Goal: Task Accomplishment & Management: Complete application form

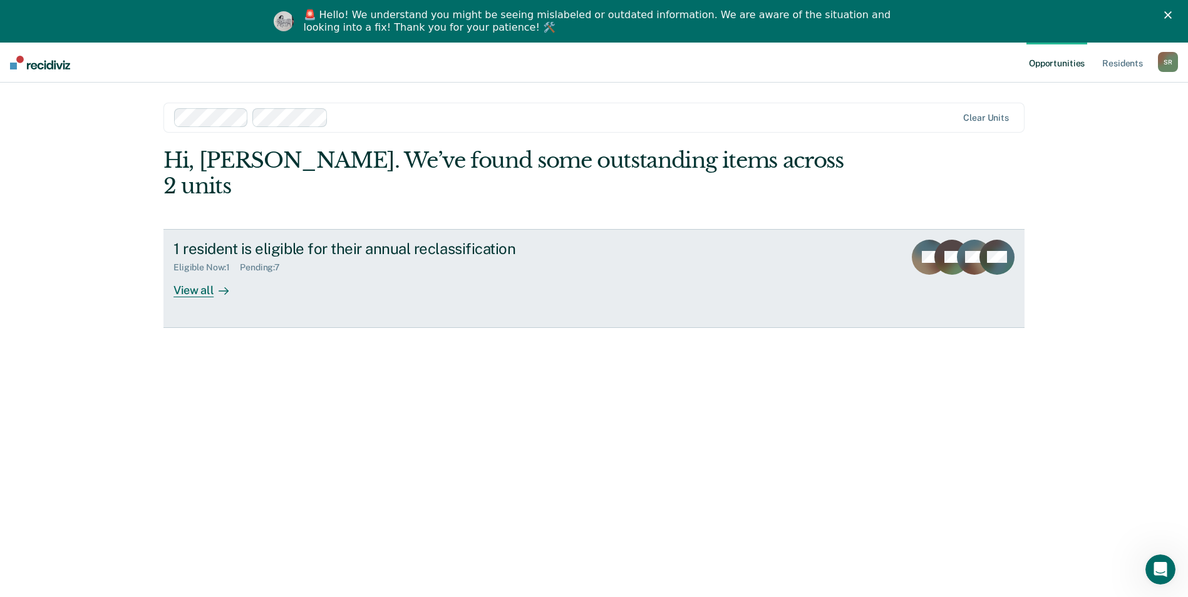
click at [188, 273] on div "View all" at bounding box center [208, 285] width 70 height 24
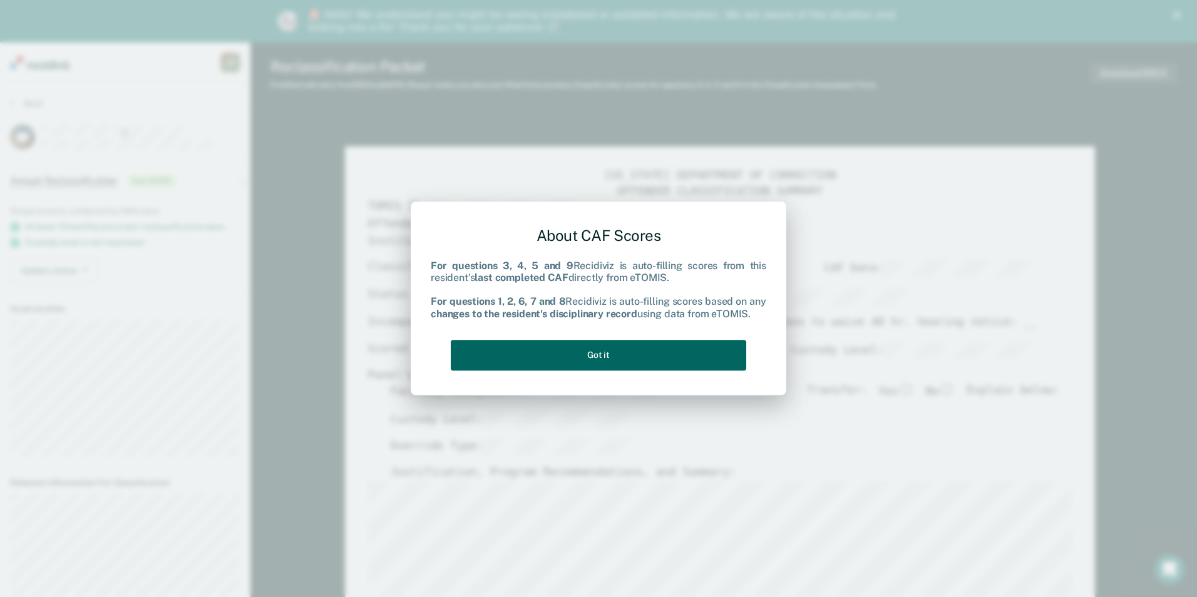
click at [616, 357] on button "Got it" at bounding box center [598, 355] width 295 height 31
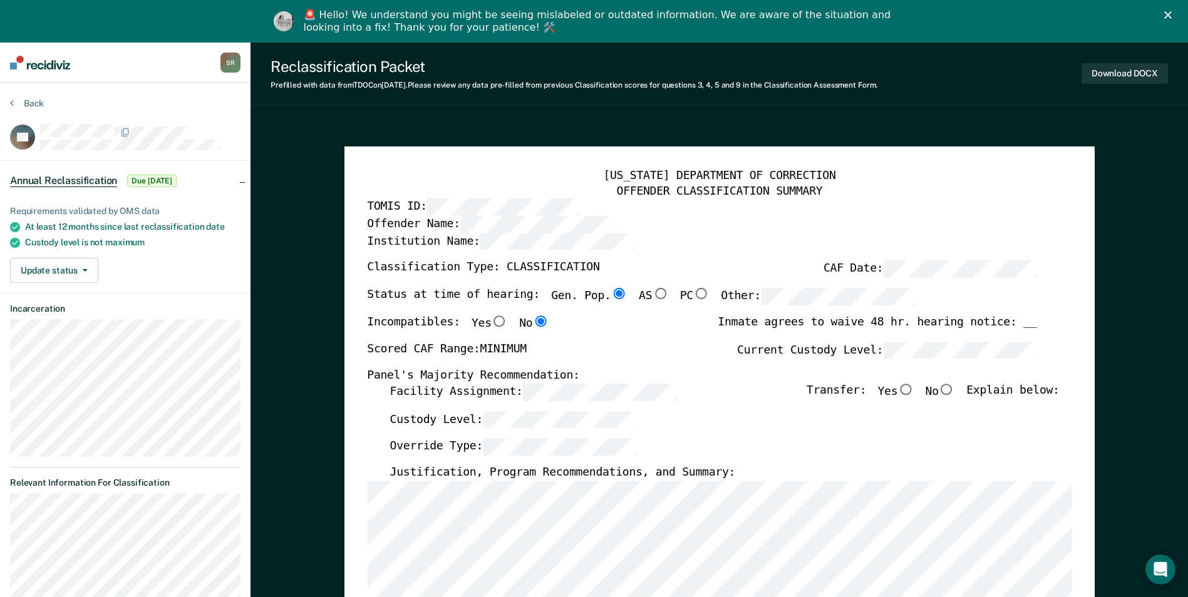
click at [955, 393] on input "No" at bounding box center [946, 389] width 16 height 11
type textarea "x"
radio input "true"
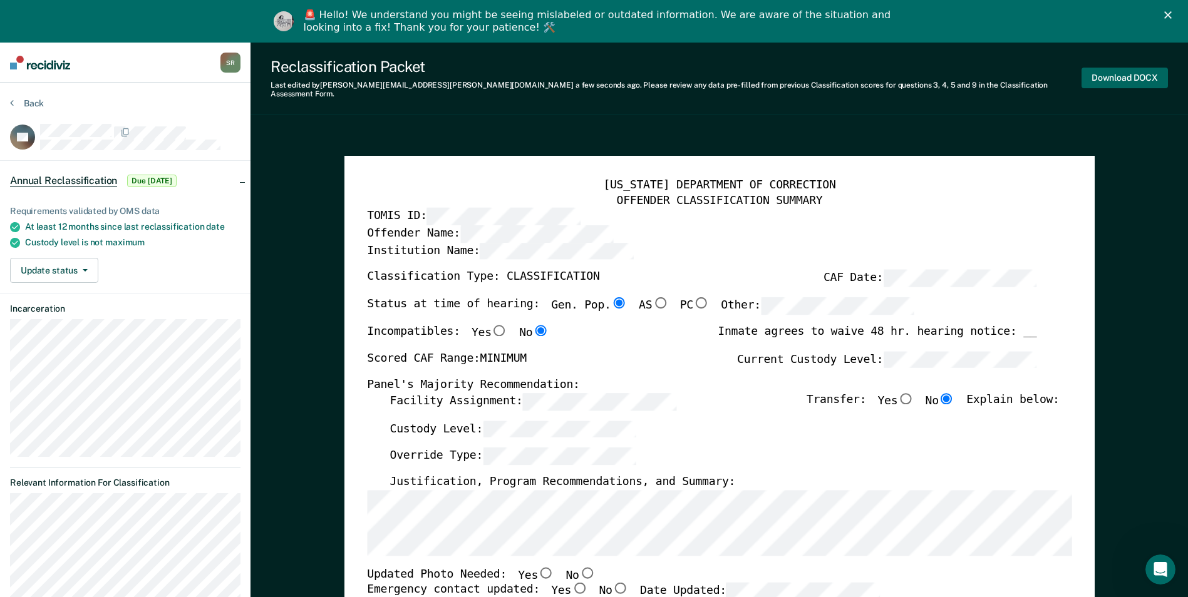
click at [1110, 68] on button "Download DOCX" at bounding box center [1124, 78] width 86 height 21
type textarea "x"
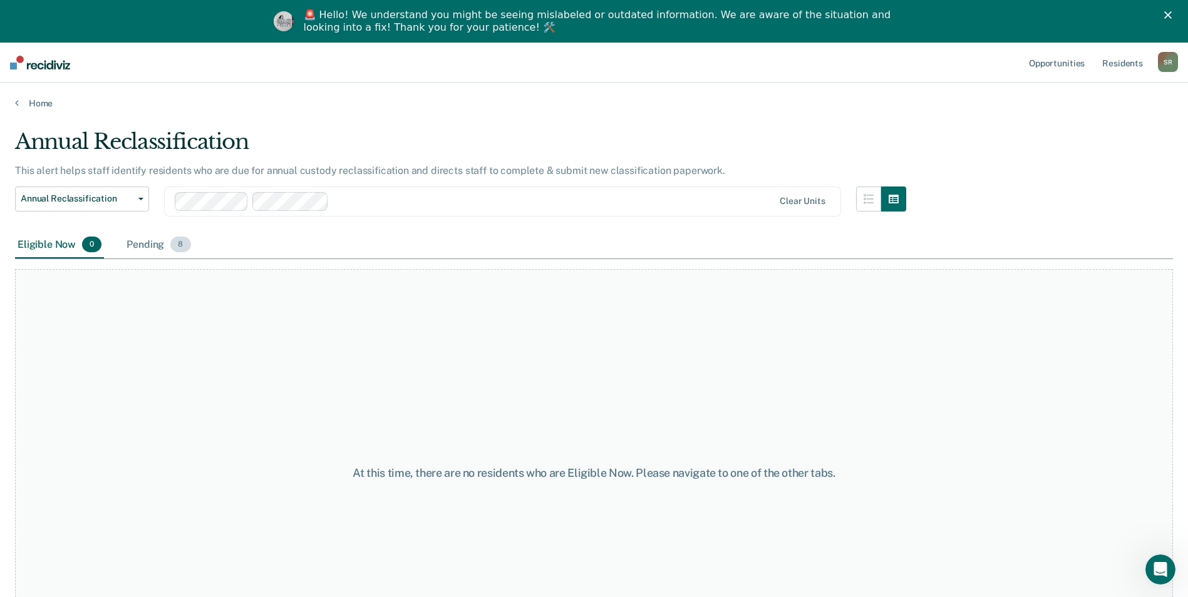
click at [183, 245] on span "8" at bounding box center [180, 245] width 20 height 16
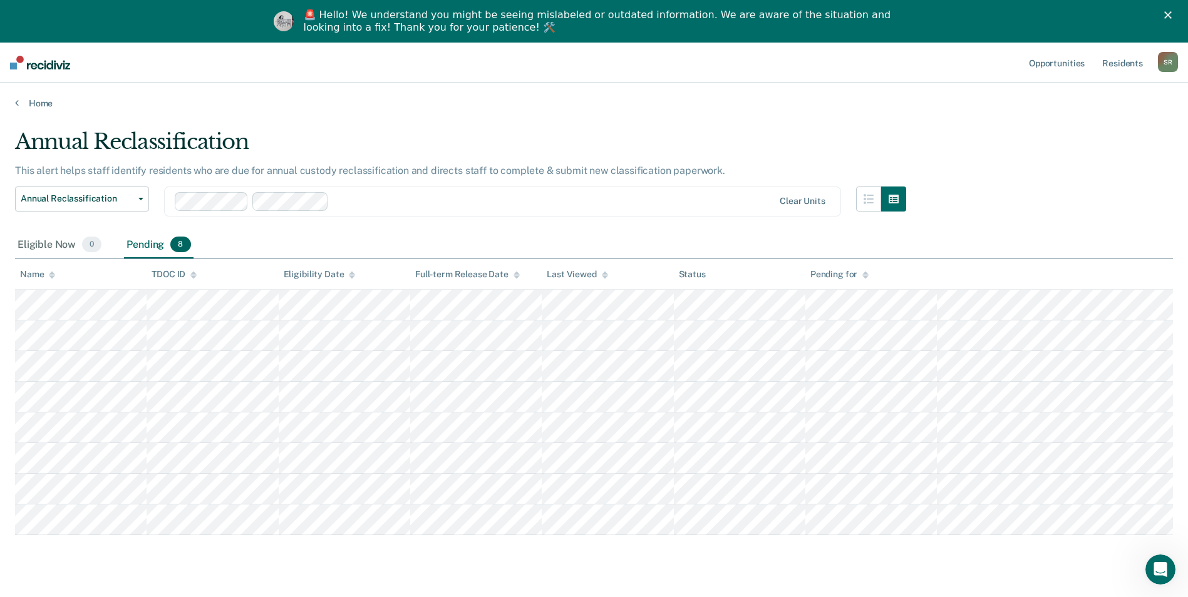
click at [865, 273] on icon at bounding box center [865, 272] width 6 height 3
click at [364, 203] on div at bounding box center [554, 201] width 440 height 14
